Goal: Task Accomplishment & Management: Use online tool/utility

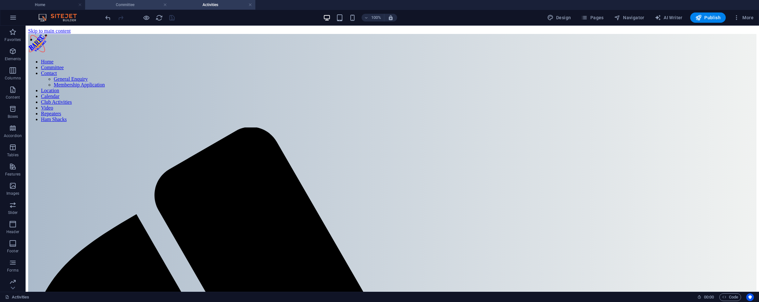
click at [146, 4] on h4 "Committee" at bounding box center [127, 4] width 85 height 7
click at [52, 1] on li "Home" at bounding box center [42, 5] width 85 height 10
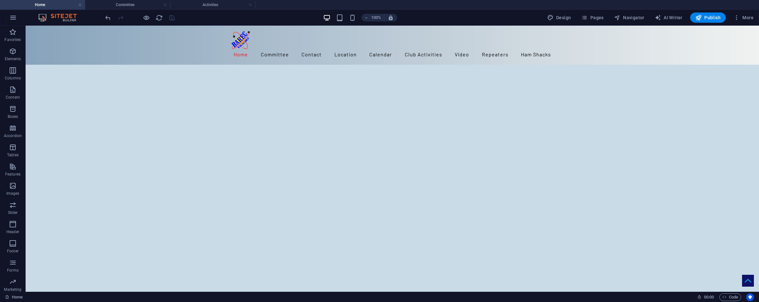
click at [52, 5] on h4 "Home" at bounding box center [42, 4] width 85 height 7
click at [186, 144] on icon at bounding box center [186, 144] width 4 height 7
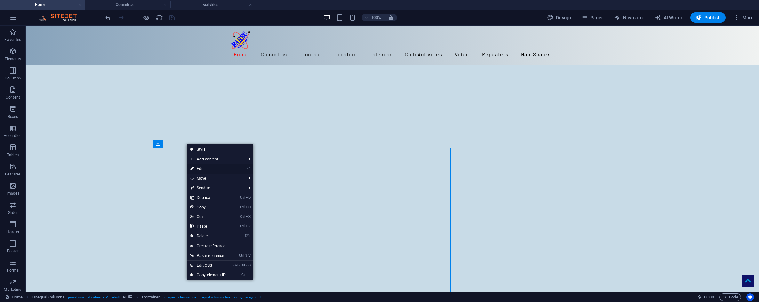
click at [204, 168] on link "⏎ Edit" at bounding box center [208, 169] width 43 height 10
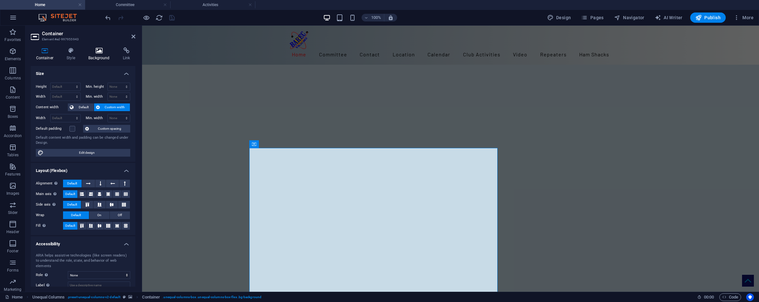
click at [98, 51] on icon at bounding box center [99, 50] width 32 height 6
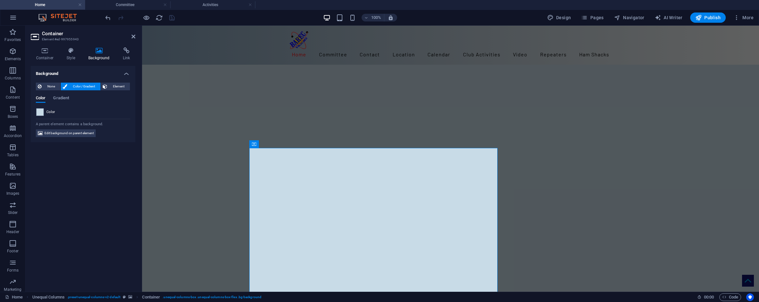
click at [39, 114] on span at bounding box center [39, 111] width 7 height 7
type input "#c8dbe7"
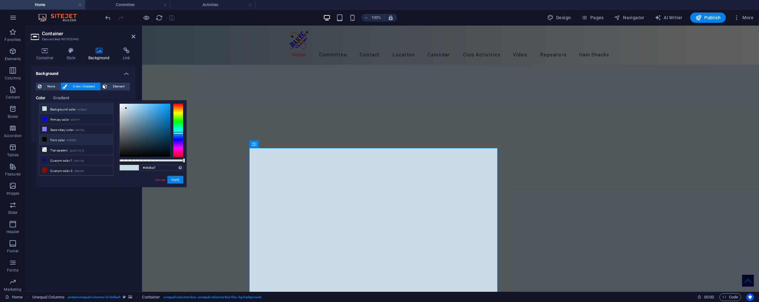
click at [46, 108] on icon at bounding box center [44, 108] width 4 height 4
click at [43, 108] on icon at bounding box center [44, 108] width 4 height 4
click at [177, 179] on button "Apply" at bounding box center [175, 180] width 16 height 8
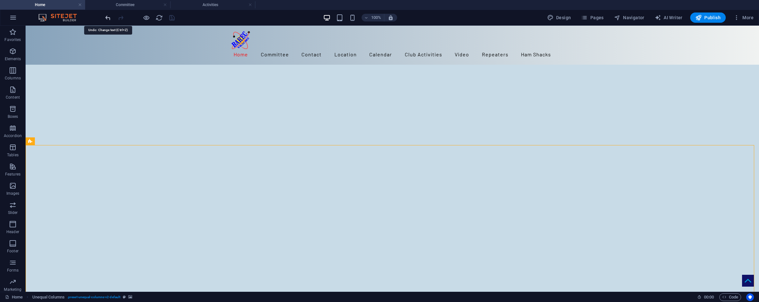
click at [107, 19] on icon "undo" at bounding box center [107, 17] width 7 height 7
click at [186, 145] on icon at bounding box center [186, 144] width 4 height 7
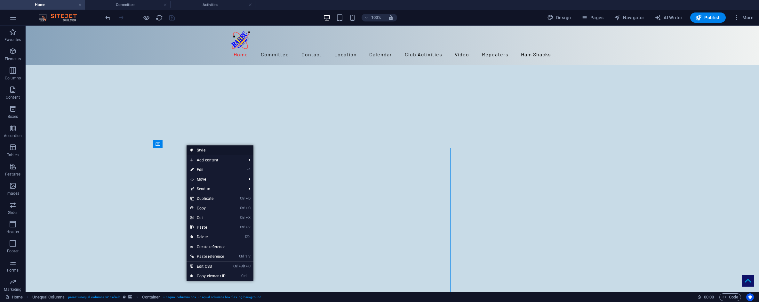
click at [198, 149] on link "Style" at bounding box center [220, 150] width 67 height 10
select select "%"
select select "rem"
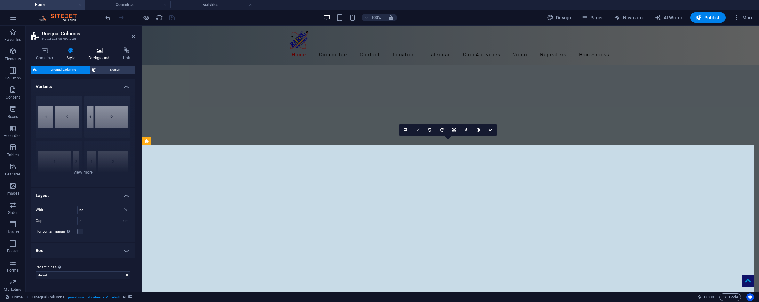
click at [96, 54] on h4 "Background" at bounding box center [100, 53] width 35 height 13
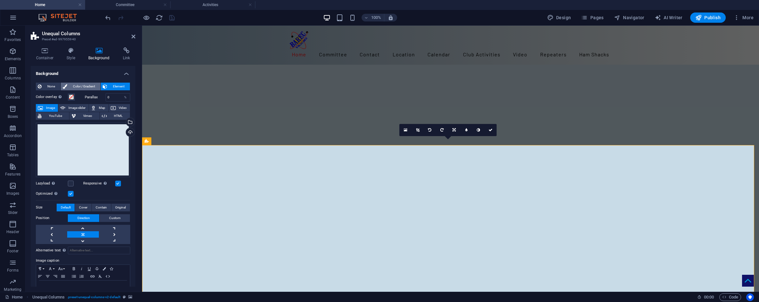
click at [78, 86] on span "Color / Gradient" at bounding box center [83, 87] width 29 height 8
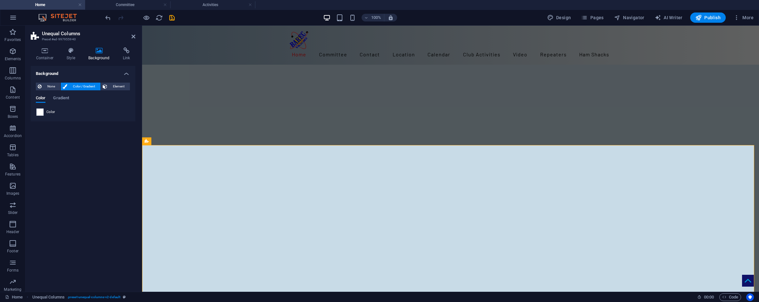
click at [43, 111] on span at bounding box center [39, 111] width 7 height 7
type input "#ffffff"
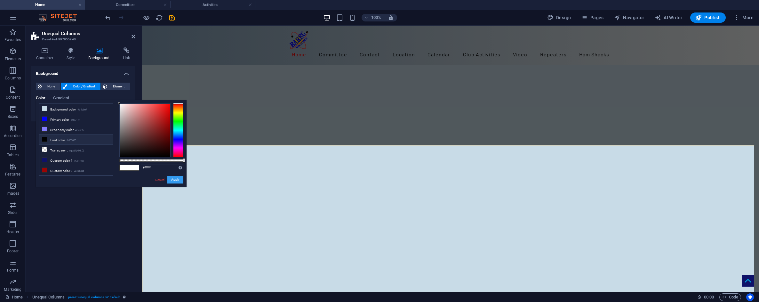
click at [175, 177] on button "Apply" at bounding box center [175, 180] width 16 height 8
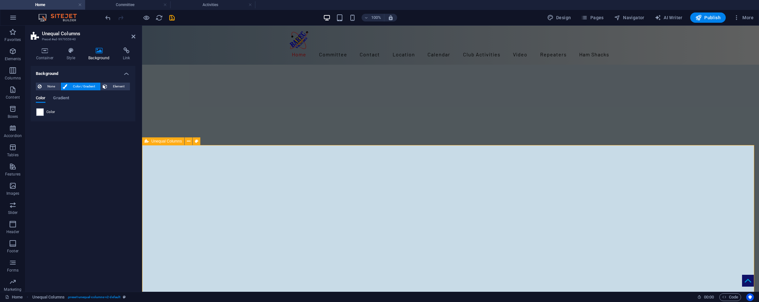
click at [107, 17] on icon "undo" at bounding box center [107, 17] width 7 height 7
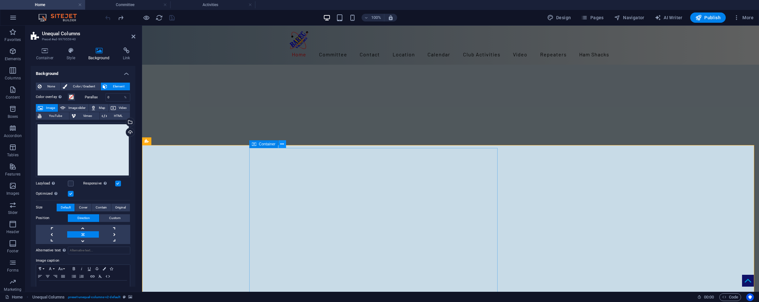
click at [283, 144] on icon at bounding box center [282, 144] width 4 height 7
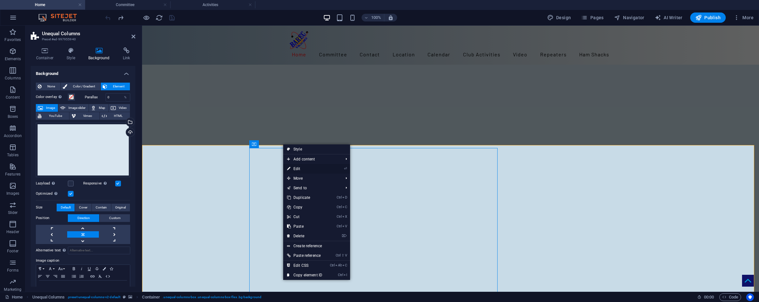
click at [296, 167] on link "⏎ Edit" at bounding box center [304, 169] width 43 height 10
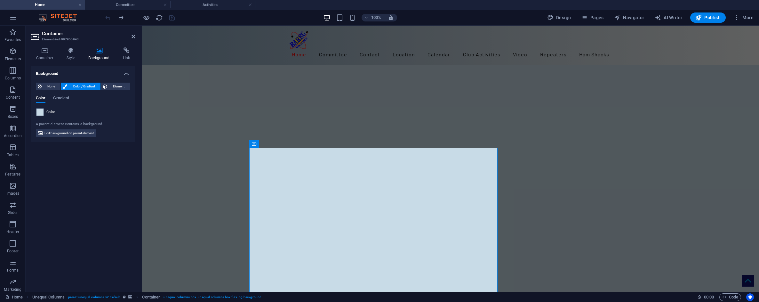
click at [40, 113] on span at bounding box center [39, 111] width 7 height 7
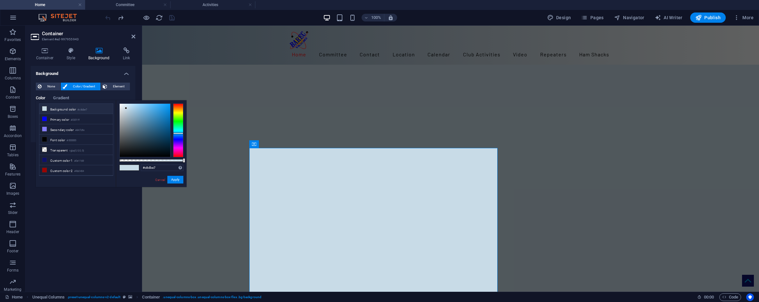
click at [41, 112] on li "Background color #c8dbe7" at bounding box center [76, 109] width 74 height 10
click at [44, 105] on li "Background color #c8dbe7" at bounding box center [76, 109] width 74 height 10
click at [56, 160] on li "Custom color 3 #ffffff" at bounding box center [76, 163] width 74 height 10
type input "#ffffff"
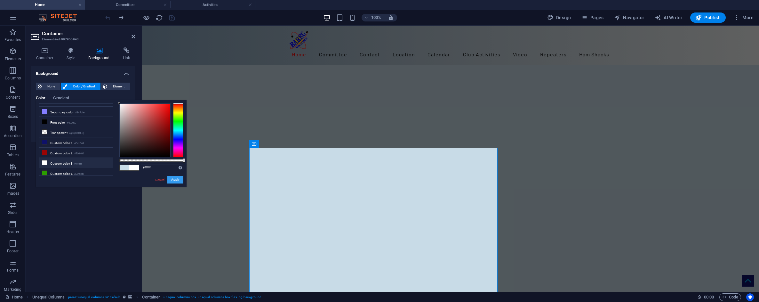
click at [174, 179] on button "Apply" at bounding box center [175, 180] width 16 height 8
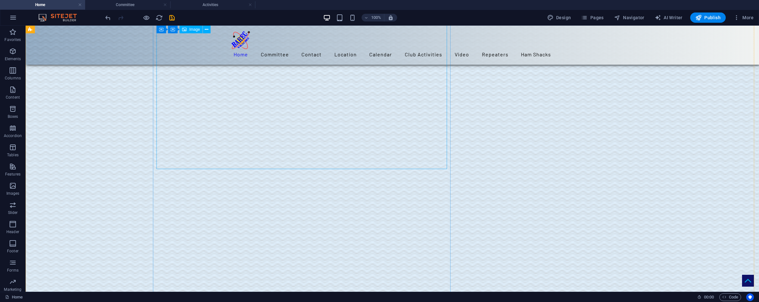
scroll to position [704, 0]
drag, startPoint x: 79, startPoint y: 90, endPoint x: 83, endPoint y: 89, distance: 4.0
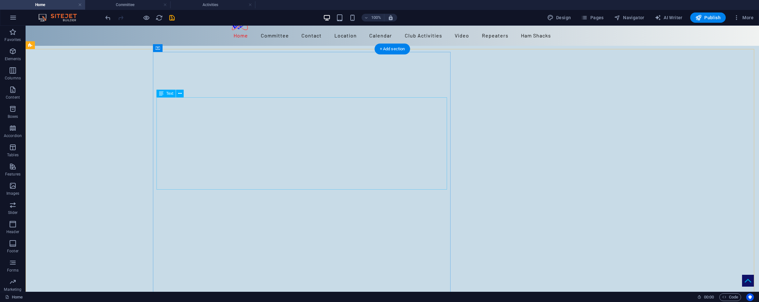
scroll to position [0, 0]
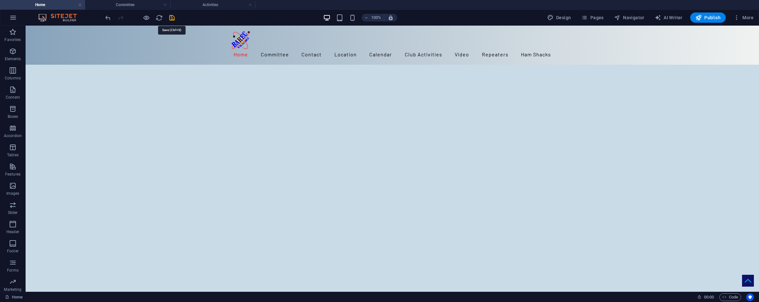
click at [170, 17] on icon "save" at bounding box center [171, 17] width 7 height 7
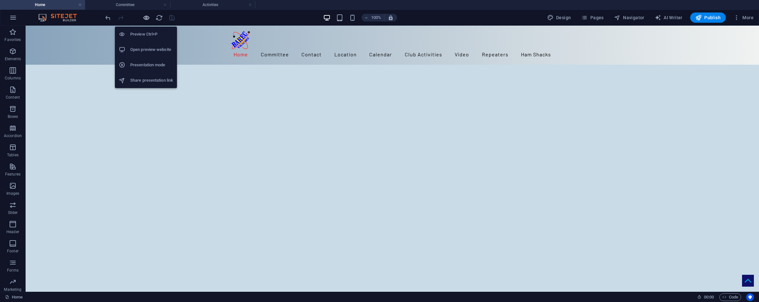
click at [147, 16] on icon "button" at bounding box center [146, 17] width 7 height 7
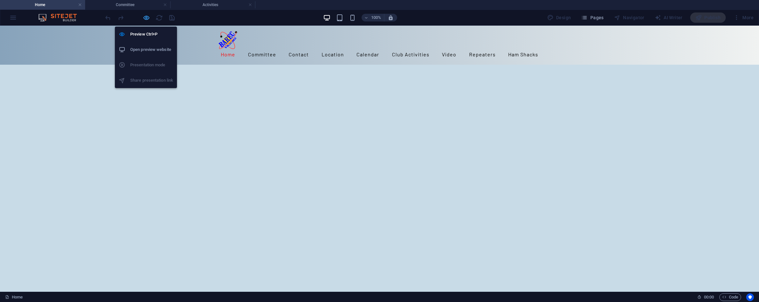
click at [145, 20] on icon "button" at bounding box center [146, 17] width 7 height 7
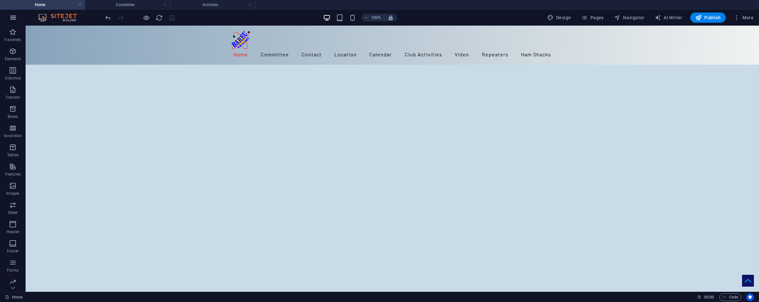
click at [12, 17] on icon "button" at bounding box center [13, 18] width 8 height 8
